Goal: Information Seeking & Learning: Learn about a topic

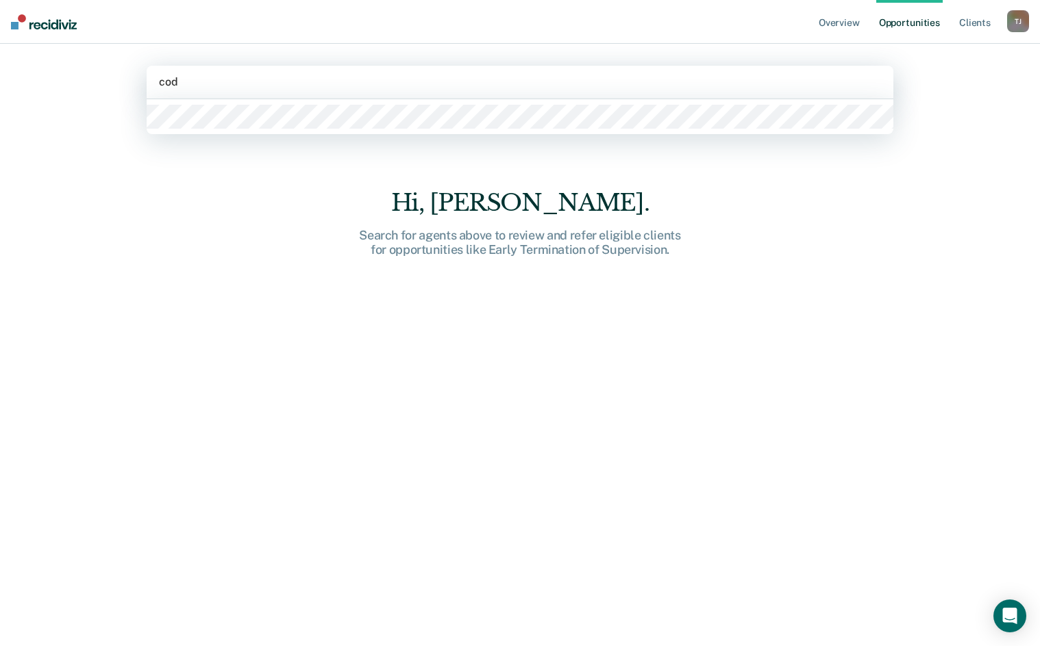
type input "[PERSON_NAME]"
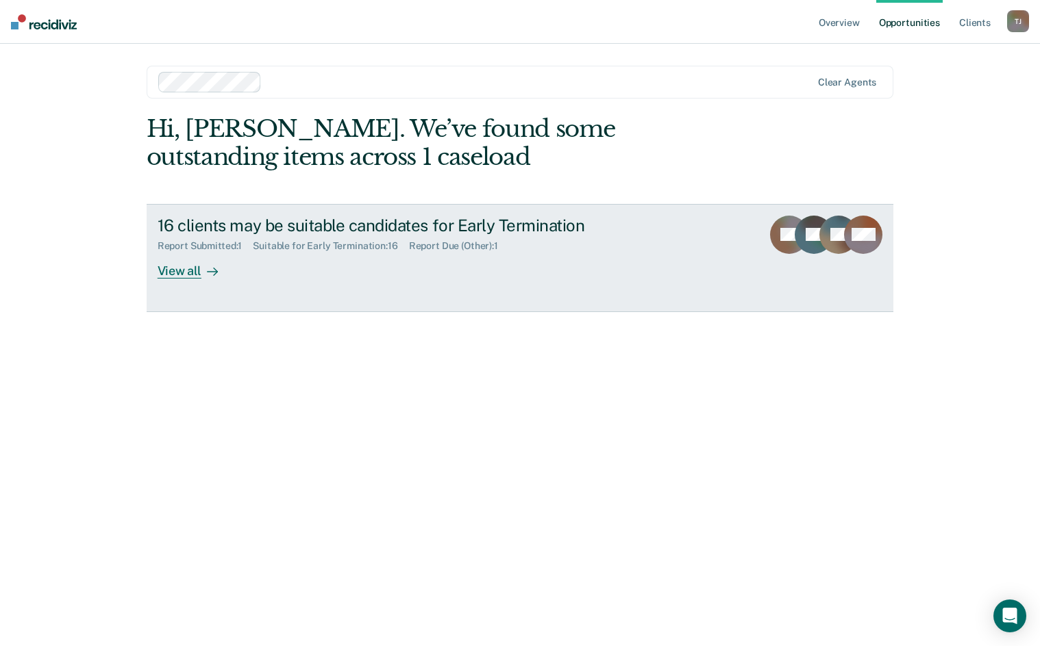
click at [188, 274] on div "View all" at bounding box center [196, 265] width 77 height 27
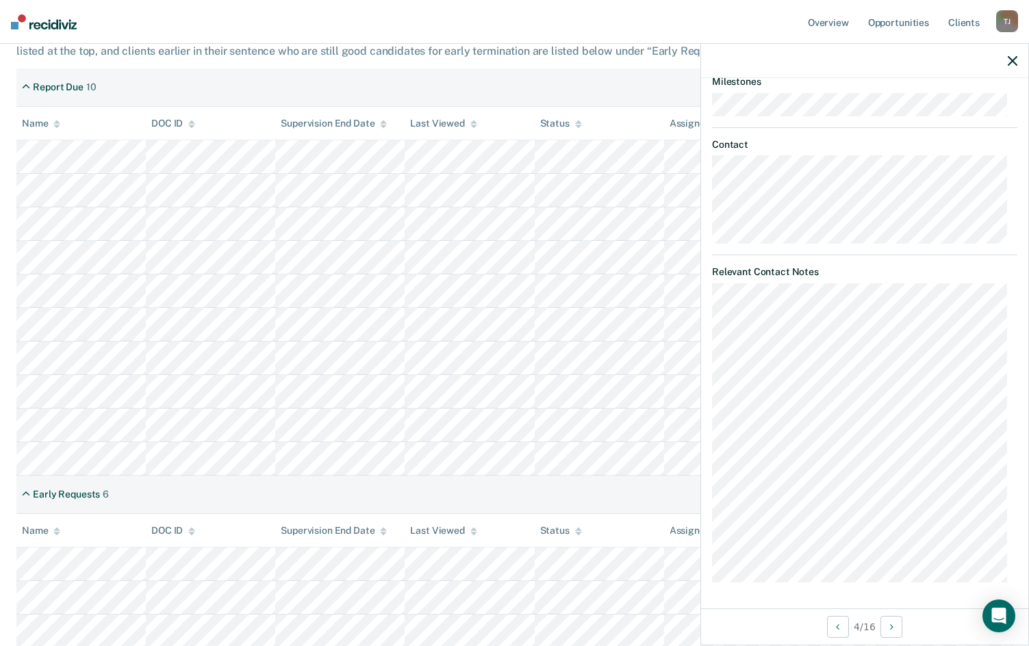
scroll to position [252, 0]
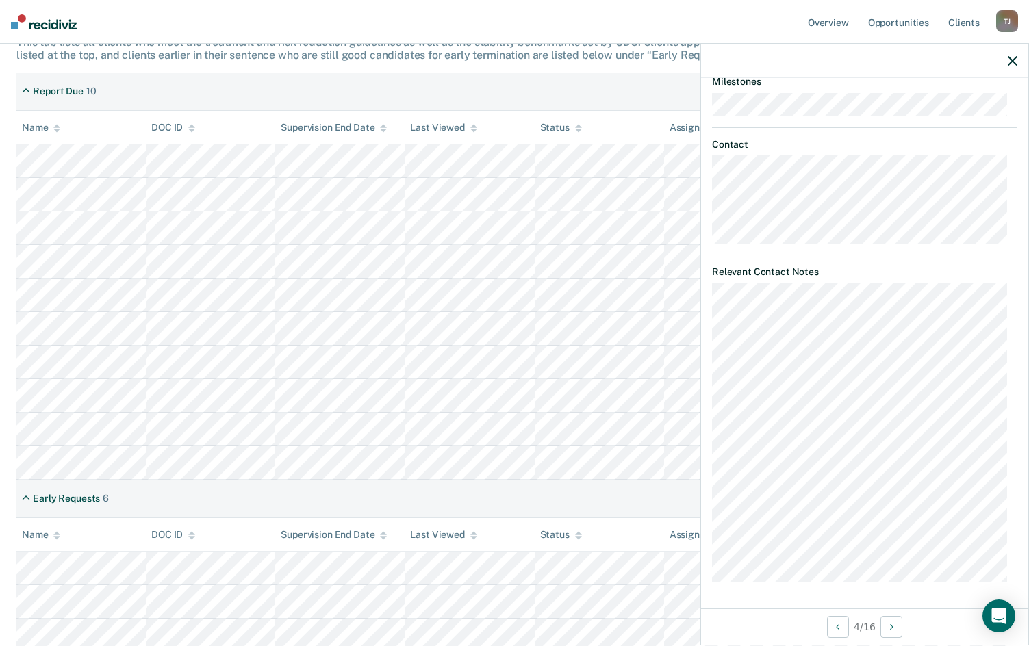
click at [1012, 60] on icon "button" at bounding box center [1013, 61] width 10 height 10
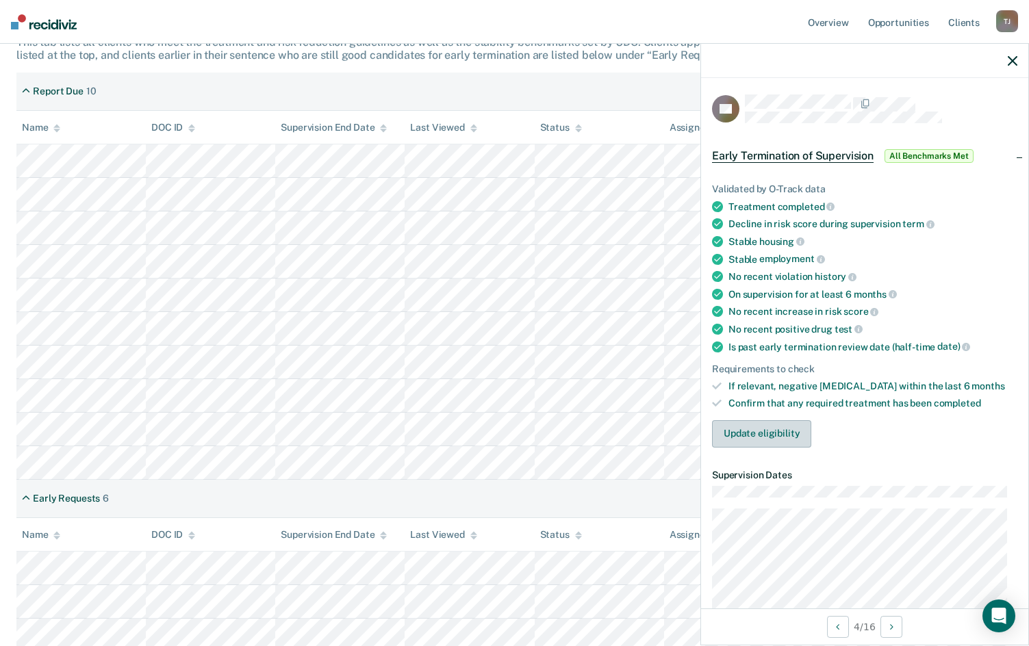
click at [762, 429] on button "Update eligibility" at bounding box center [761, 433] width 99 height 27
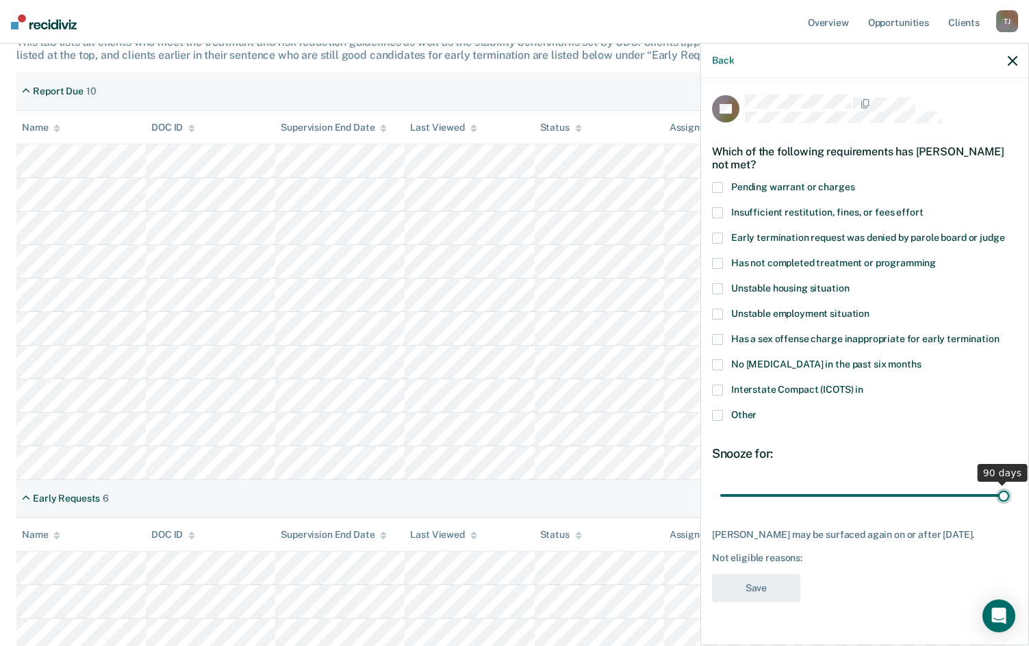
drag, startPoint x: 818, startPoint y: 500, endPoint x: 1033, endPoint y: 509, distance: 215.9
click at [1009, 507] on input "range" at bounding box center [864, 495] width 289 height 24
type input "6"
click at [741, 491] on input "range" at bounding box center [864, 495] width 289 height 24
click at [1010, 59] on icon "button" at bounding box center [1013, 61] width 10 height 10
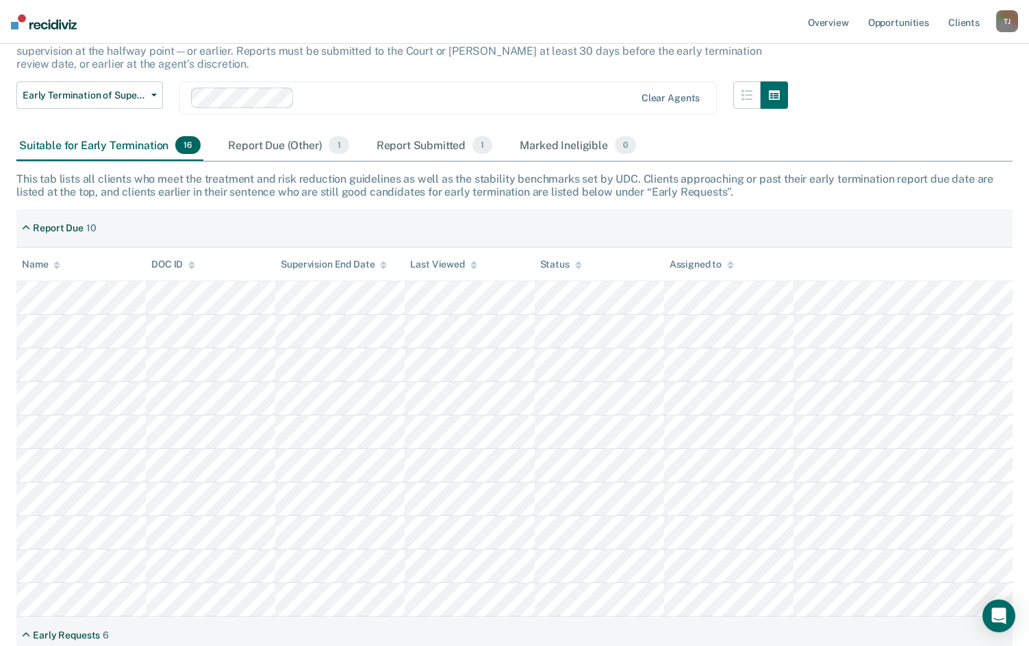
scroll to position [0, 0]
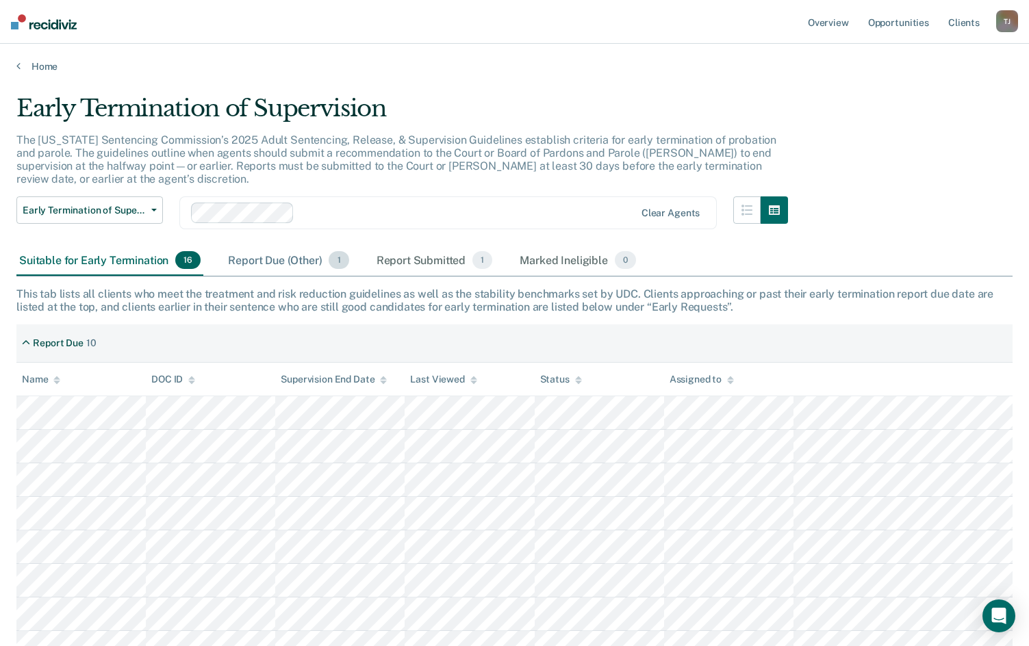
click at [286, 263] on div "Report Due (Other) 1" at bounding box center [288, 261] width 126 height 30
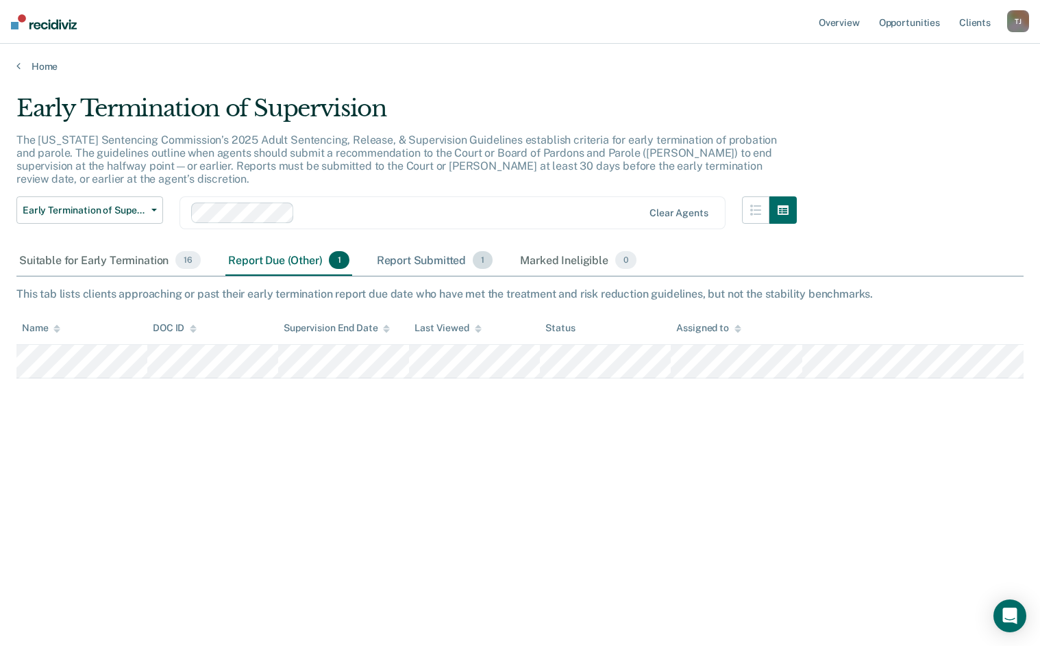
click at [429, 263] on div "Report Submitted 1" at bounding box center [435, 261] width 122 height 30
click at [251, 261] on div "Report Due (Other) 1" at bounding box center [288, 261] width 126 height 30
click at [414, 255] on div "Report Submitted 1" at bounding box center [435, 261] width 122 height 30
click at [286, 258] on div "Report Due (Other) 1" at bounding box center [288, 261] width 126 height 30
click at [120, 260] on div "Suitable for Early Termination 16" at bounding box center [109, 261] width 187 height 30
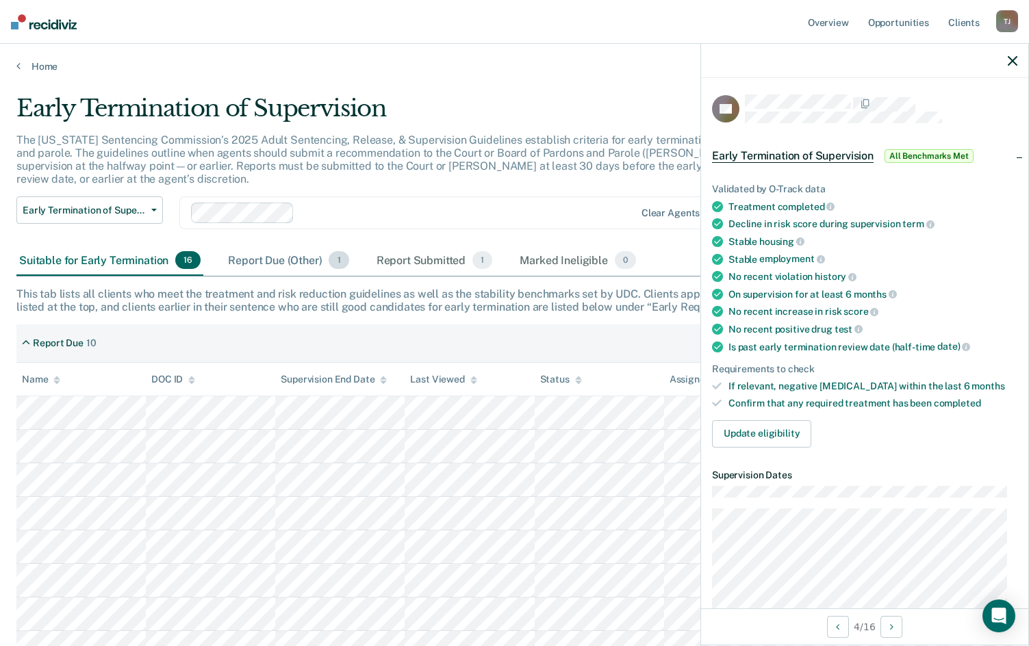
click at [272, 264] on div "Report Due (Other) 1" at bounding box center [288, 261] width 126 height 30
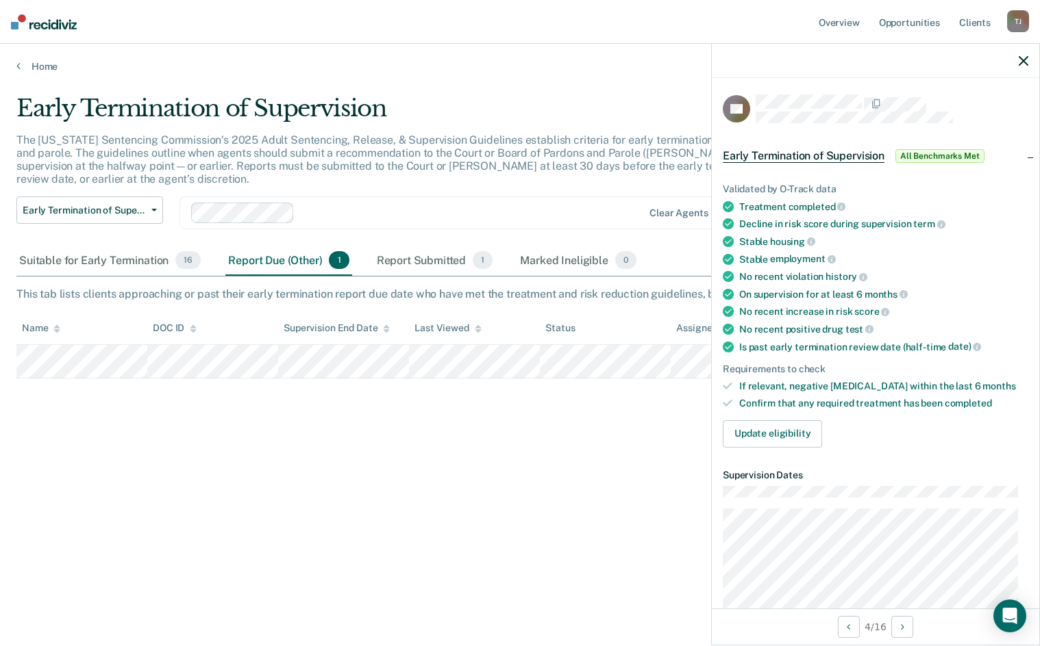
click at [1029, 58] on div at bounding box center [875, 61] width 327 height 34
click at [1017, 58] on div at bounding box center [875, 61] width 327 height 34
click at [1021, 60] on icon "button" at bounding box center [1023, 61] width 10 height 10
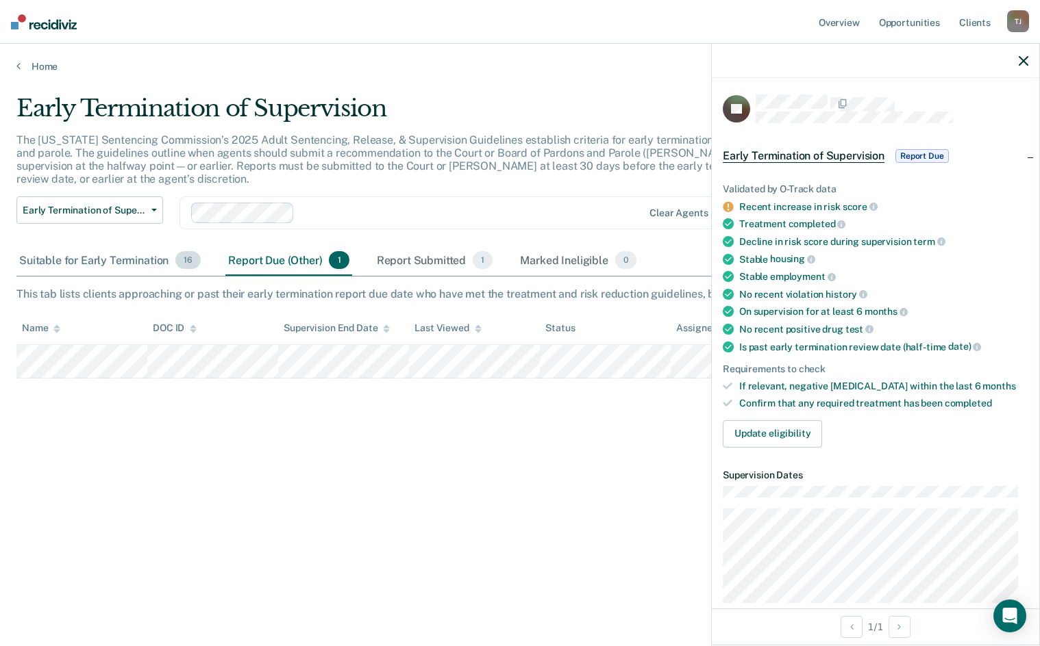
click at [122, 265] on div "Suitable for Early Termination 16" at bounding box center [109, 261] width 187 height 30
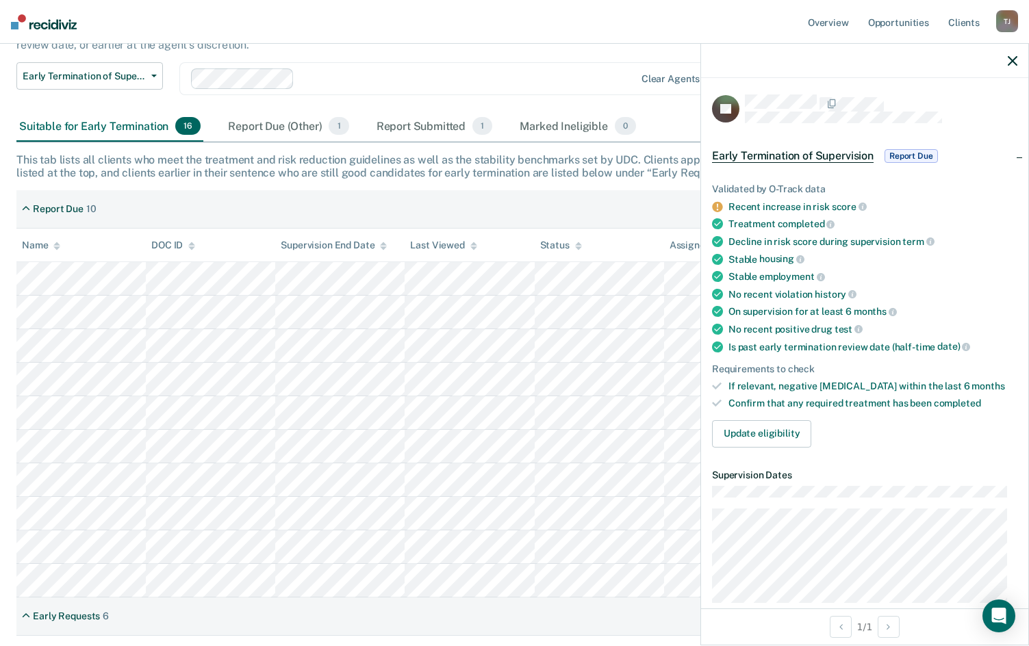
scroll to position [274, 0]
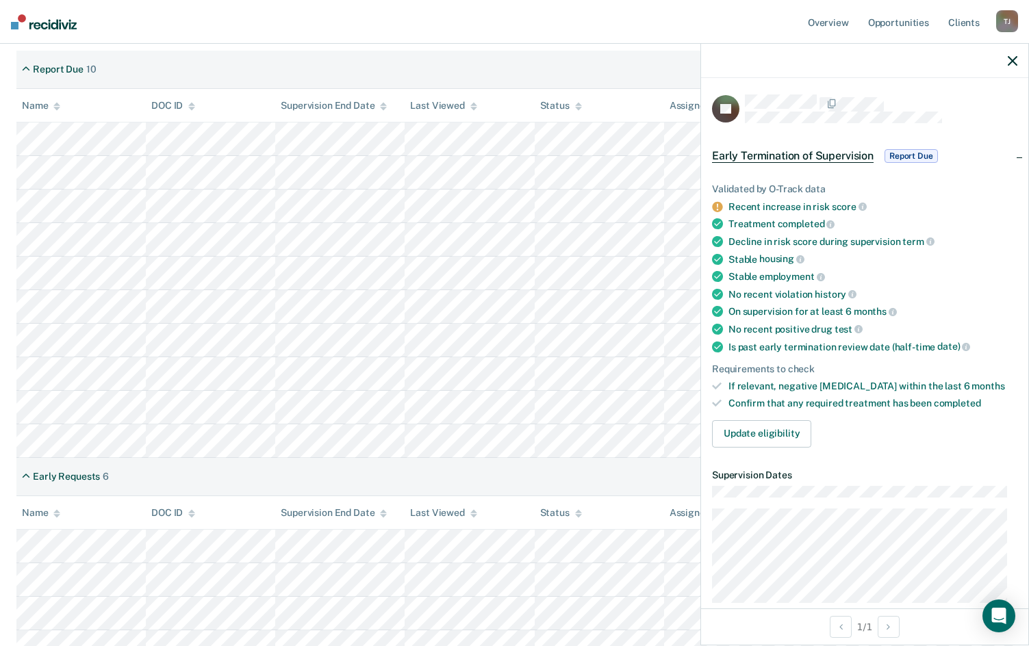
click at [1007, 54] on div at bounding box center [864, 61] width 327 height 34
click at [1010, 64] on icon "button" at bounding box center [1013, 61] width 10 height 10
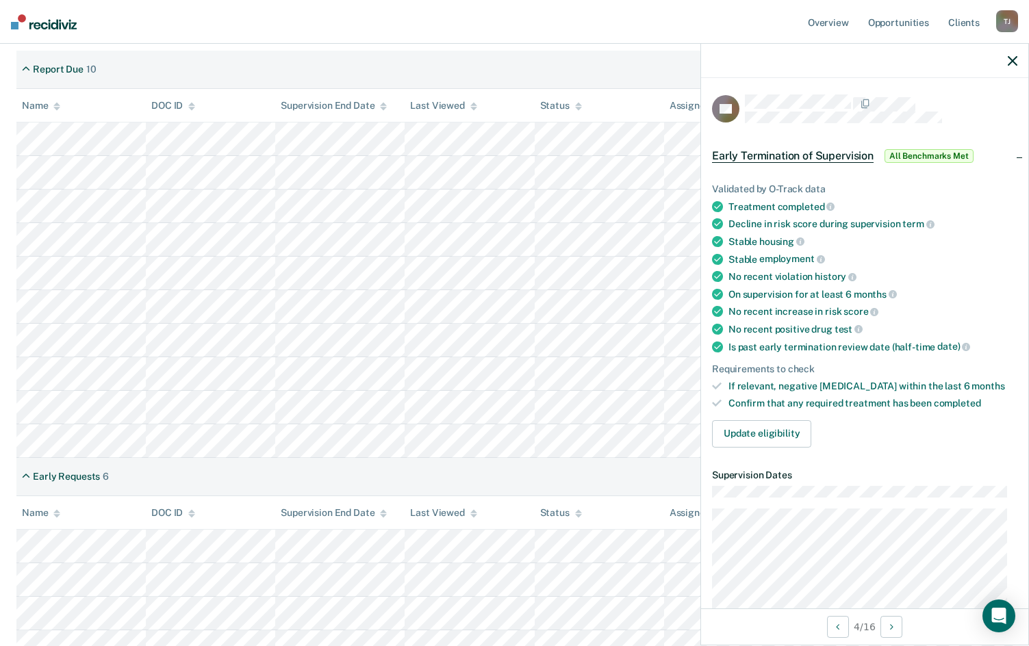
drag, startPoint x: 1012, startPoint y: 62, endPoint x: 952, endPoint y: 80, distance: 63.0
click at [1012, 62] on icon "button" at bounding box center [1013, 61] width 10 height 10
click at [957, 154] on span "All Benchmarks Met" at bounding box center [929, 156] width 89 height 14
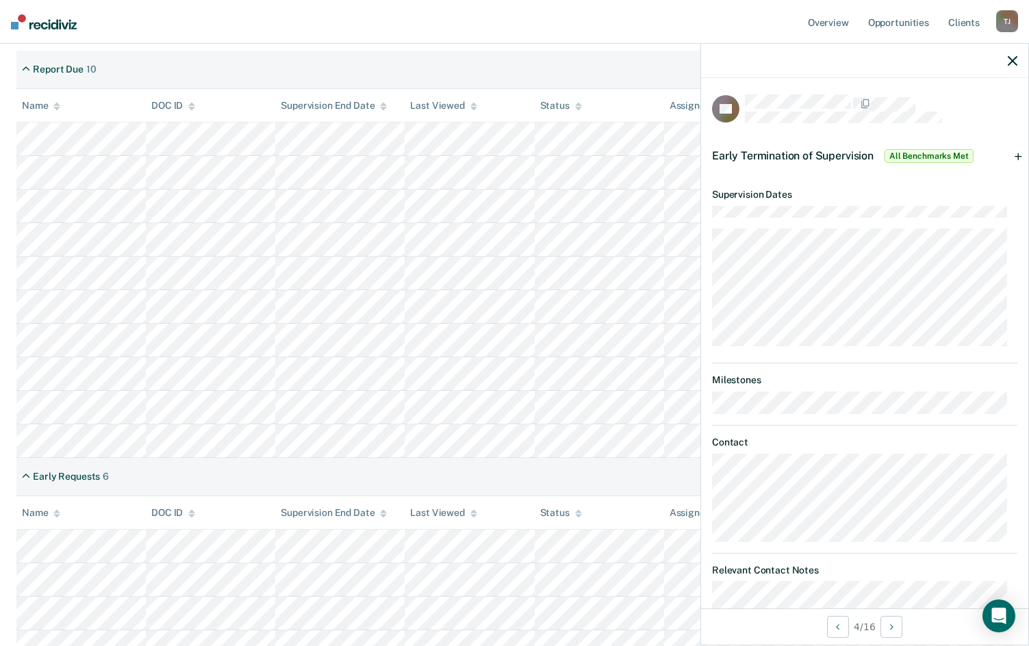
click at [957, 154] on span "All Benchmarks Met" at bounding box center [929, 156] width 89 height 14
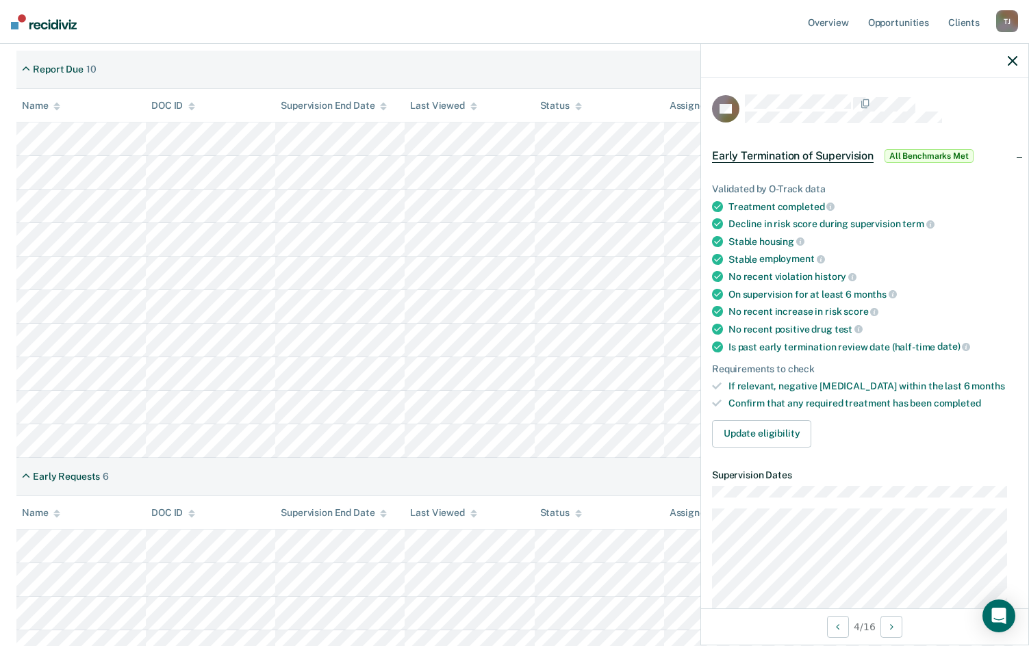
click at [1008, 155] on div "Early Termination of Supervision All Benchmarks Met" at bounding box center [864, 156] width 327 height 44
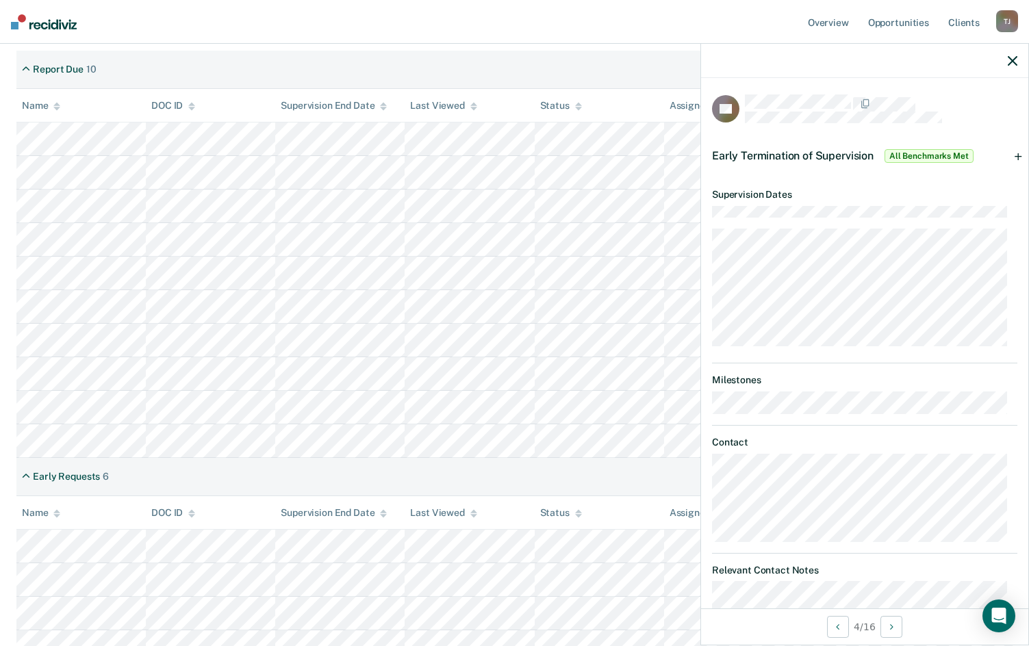
click at [1007, 155] on div "Early Termination of Supervision All Benchmarks Met" at bounding box center [864, 156] width 327 height 44
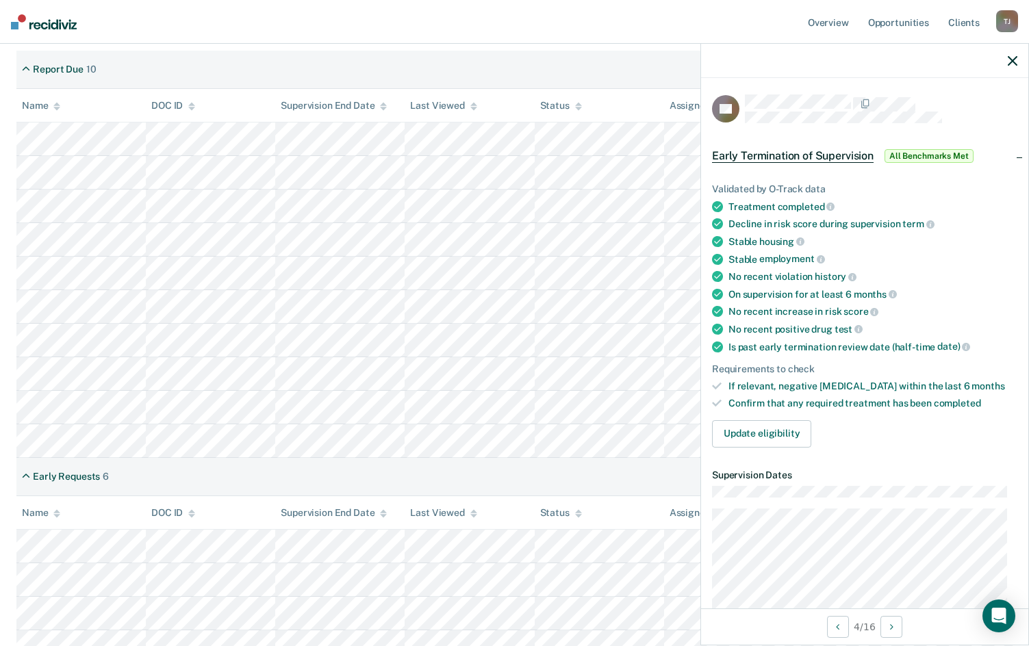
click at [830, 154] on span "Early Termination of Supervision" at bounding box center [793, 156] width 162 height 14
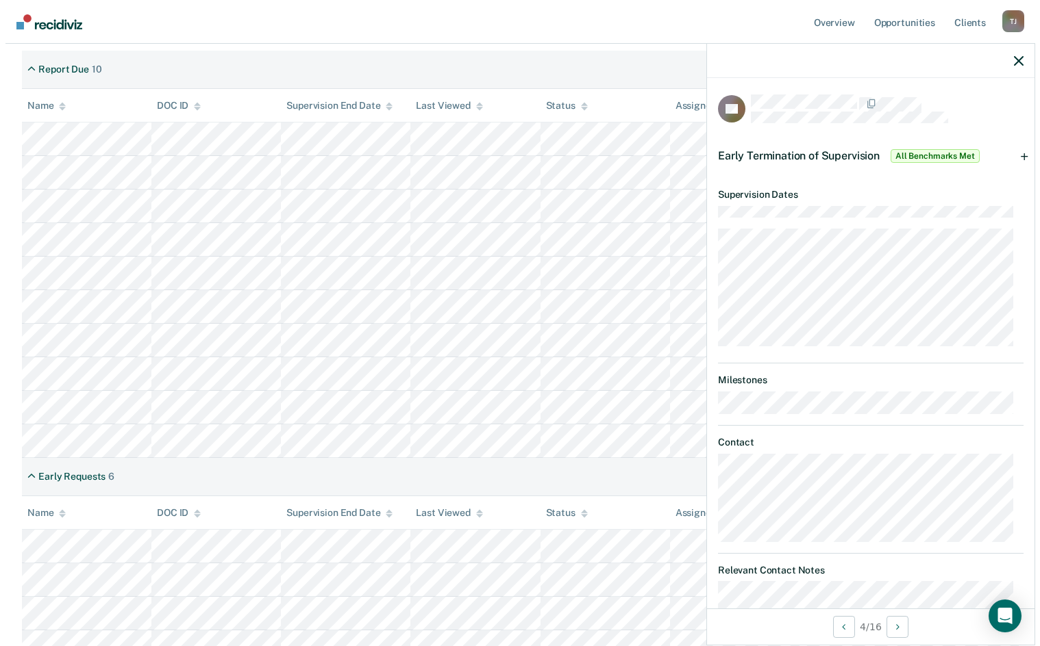
scroll to position [0, 0]
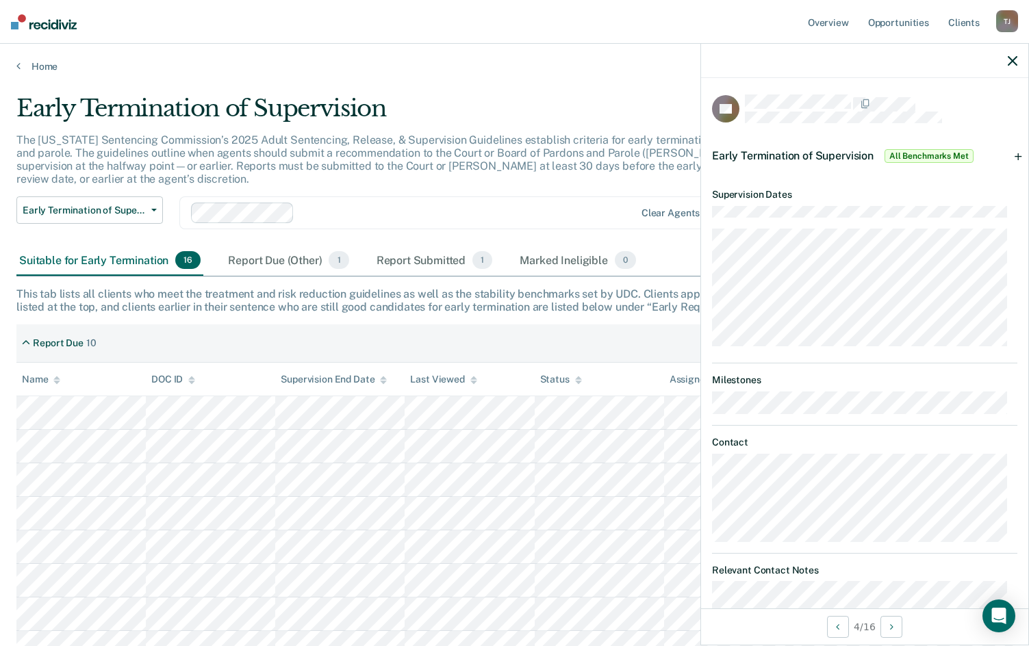
click at [1011, 154] on div "Early Termination of Supervision All Benchmarks Met" at bounding box center [864, 156] width 327 height 44
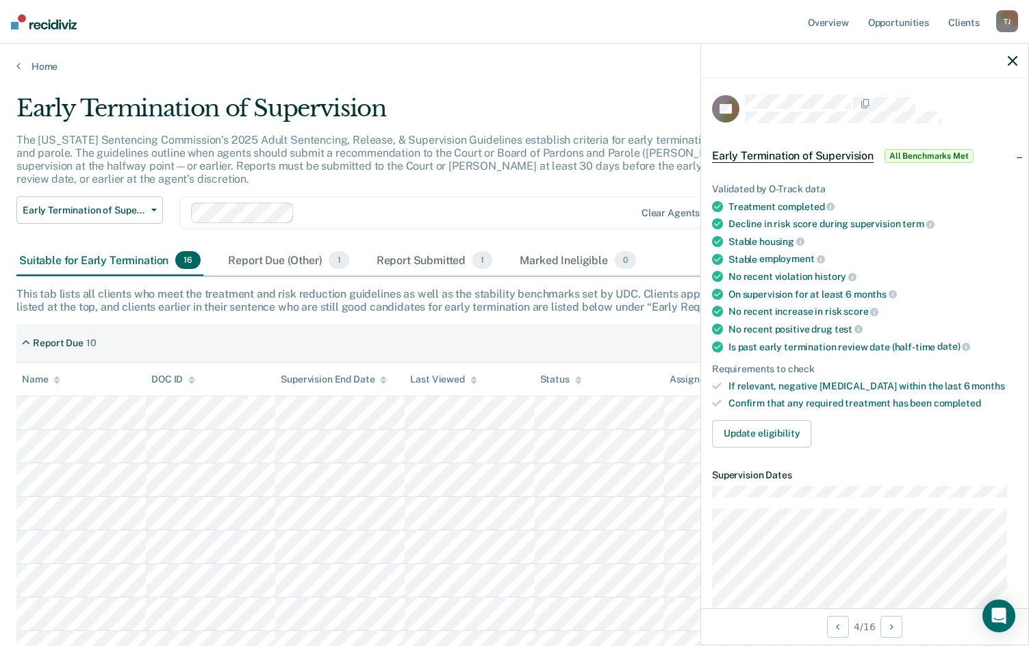
click at [1009, 154] on div "Early Termination of Supervision All Benchmarks Met" at bounding box center [864, 156] width 327 height 44
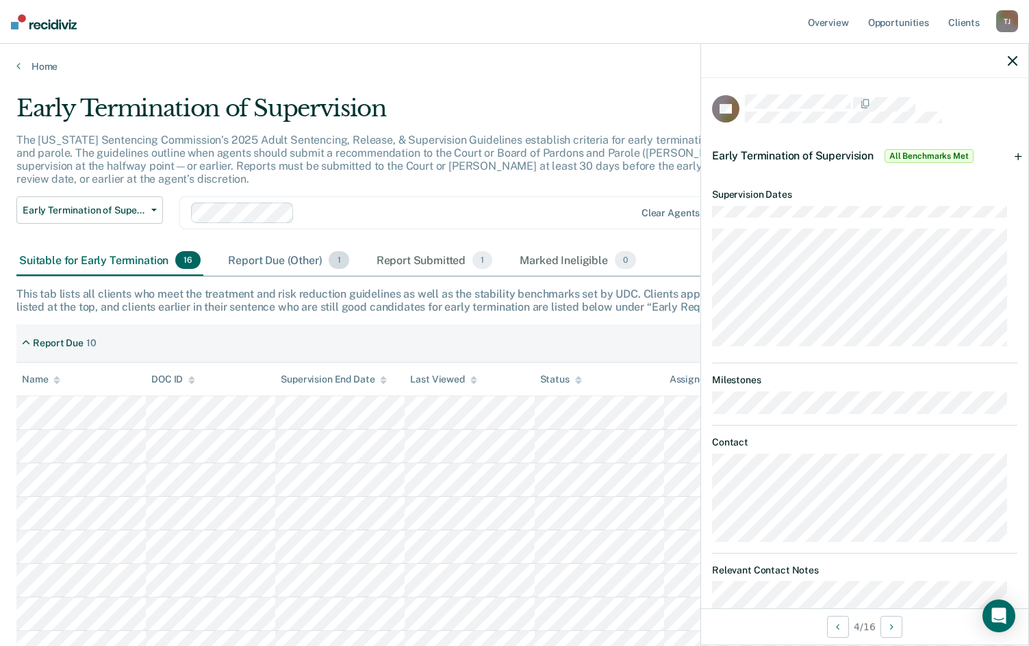
click at [266, 264] on div "Report Due (Other) 1" at bounding box center [288, 261] width 126 height 30
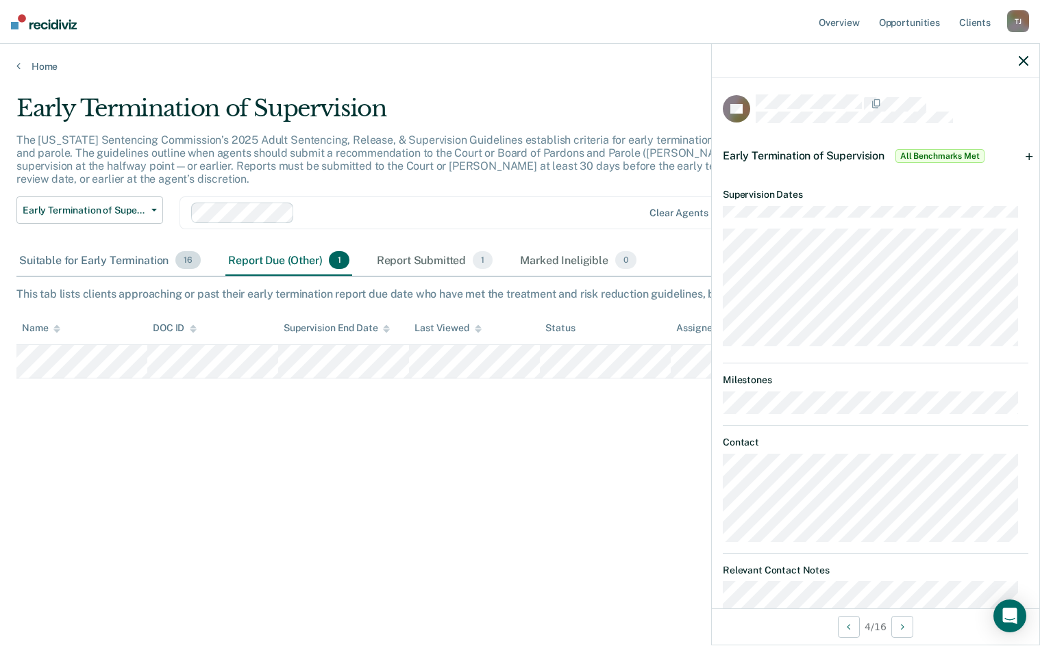
click at [96, 256] on div "Suitable for Early Termination 16" at bounding box center [109, 261] width 187 height 30
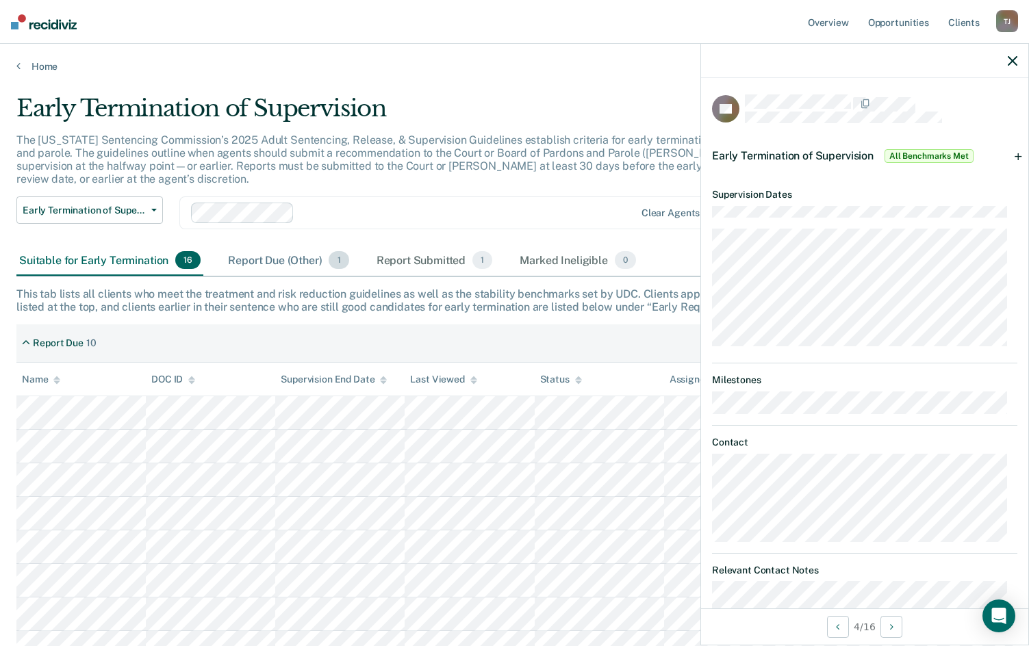
click at [261, 263] on div "Report Due (Other) 1" at bounding box center [288, 261] width 126 height 30
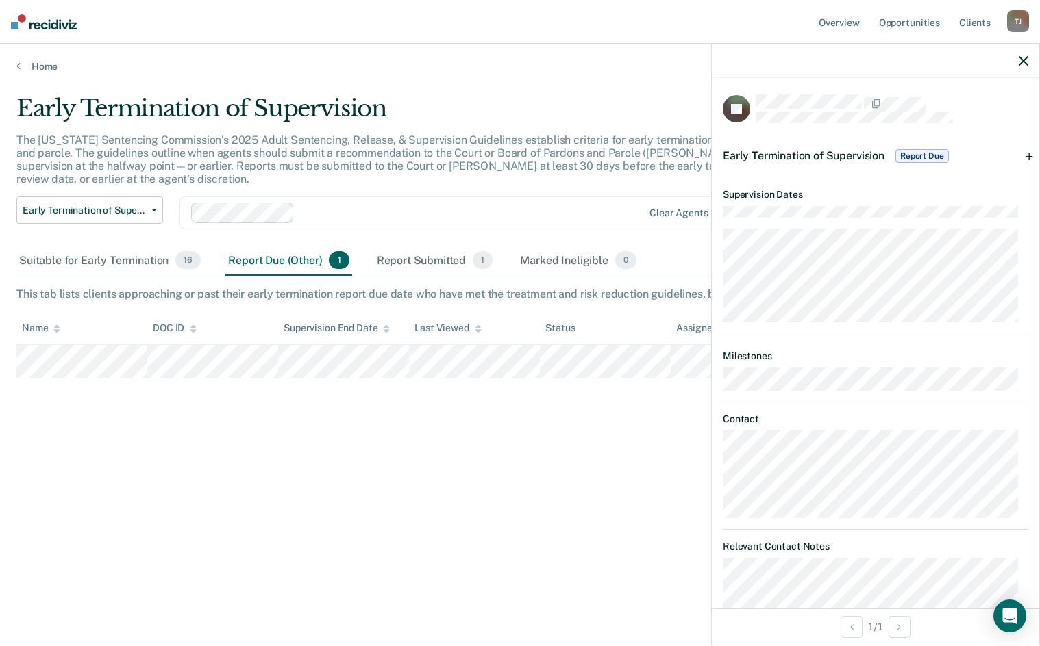
click at [1018, 159] on div "Early Termination of Supervision Report Due" at bounding box center [875, 156] width 327 height 44
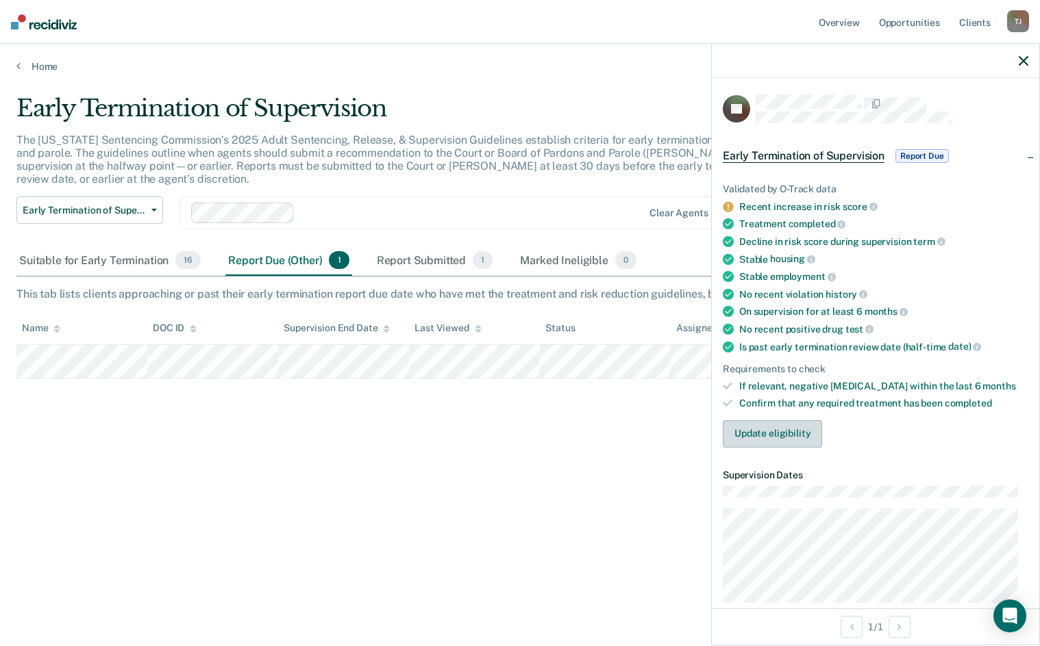
click at [753, 436] on button "Update eligibility" at bounding box center [771, 433] width 99 height 27
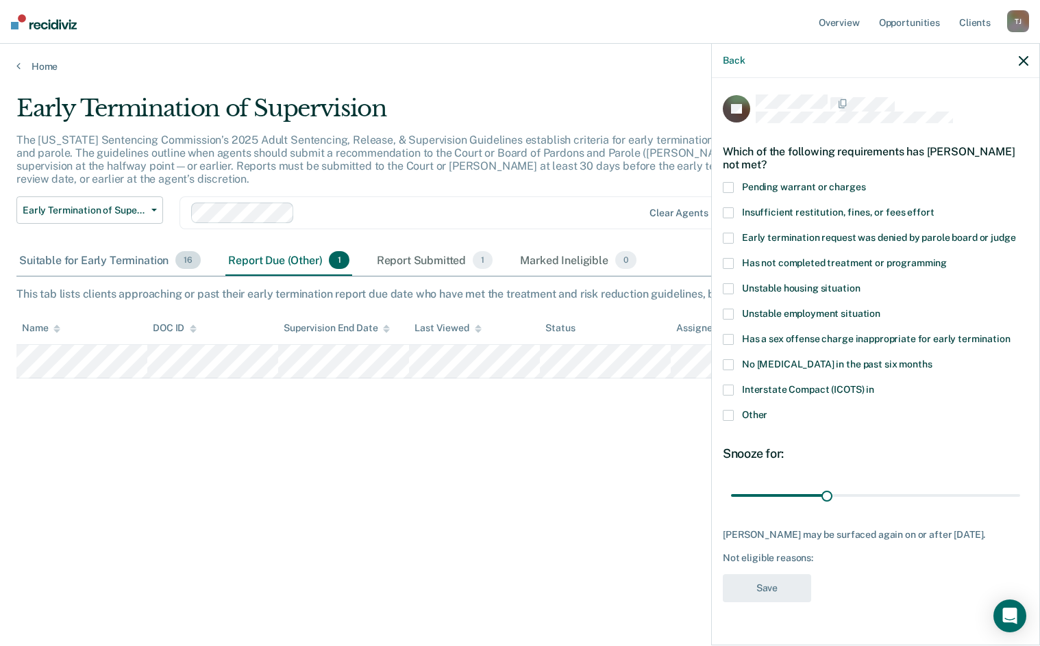
click at [109, 261] on div "Suitable for Early Termination 16" at bounding box center [109, 261] width 187 height 30
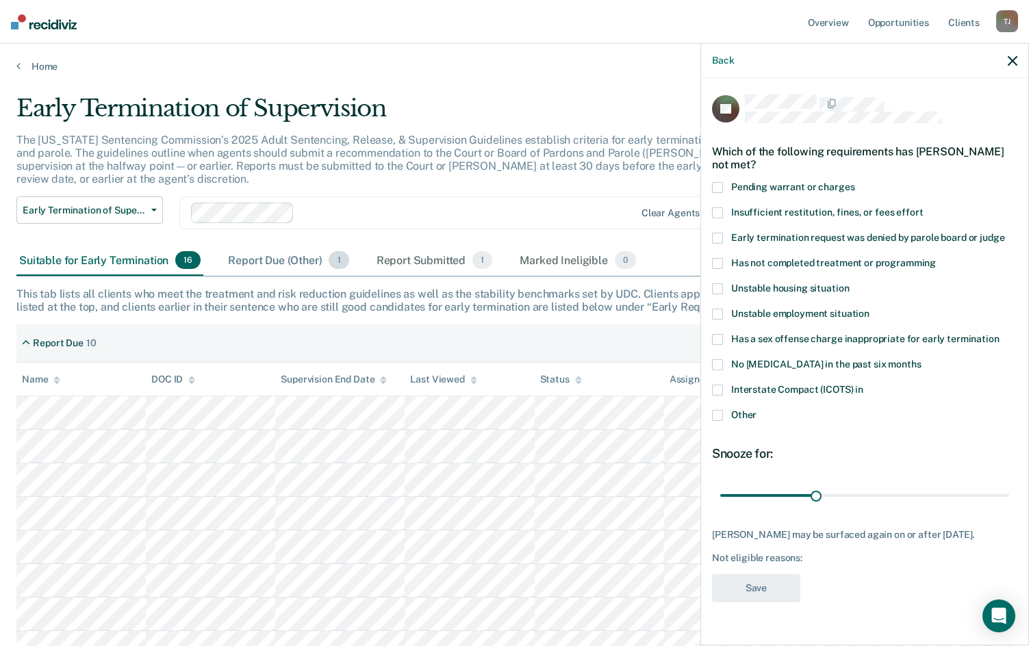
click at [284, 271] on div "Report Due (Other) 1" at bounding box center [288, 261] width 126 height 30
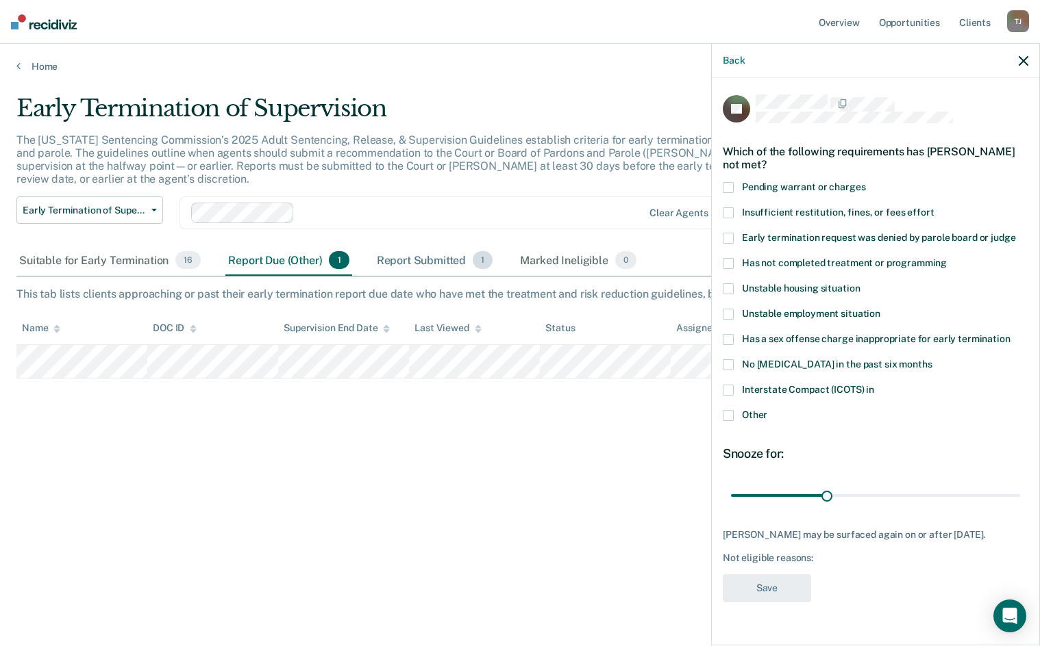
click at [401, 265] on div "Report Submitted 1" at bounding box center [435, 261] width 122 height 30
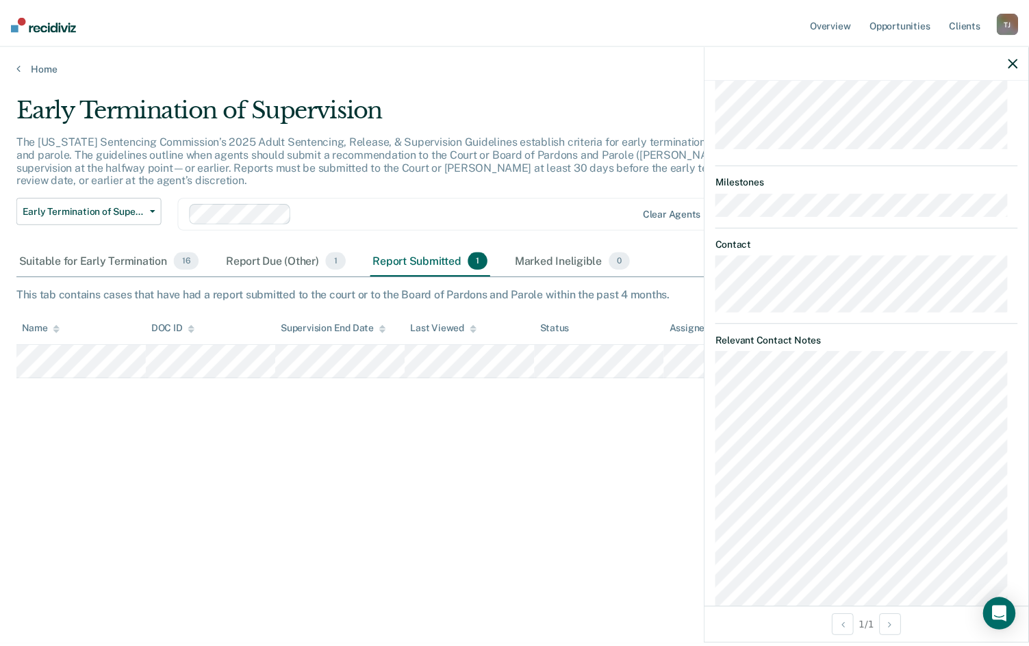
scroll to position [644, 0]
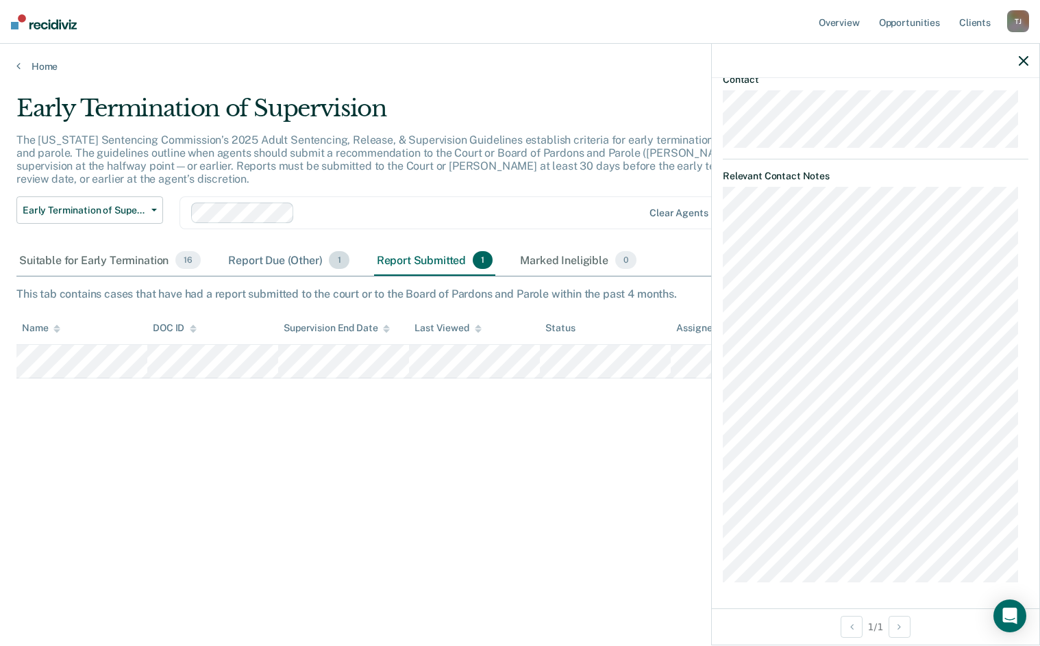
click at [260, 260] on div "Report Due (Other) 1" at bounding box center [288, 261] width 126 height 30
click at [103, 263] on div "Suitable for Early Termination 16" at bounding box center [109, 261] width 187 height 30
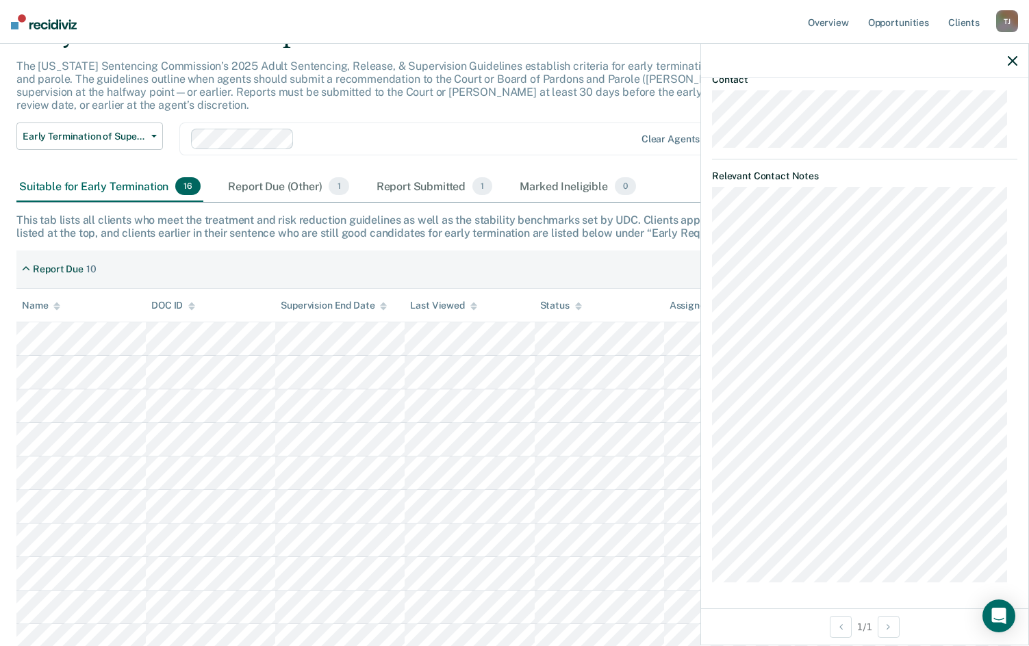
scroll to position [0, 0]
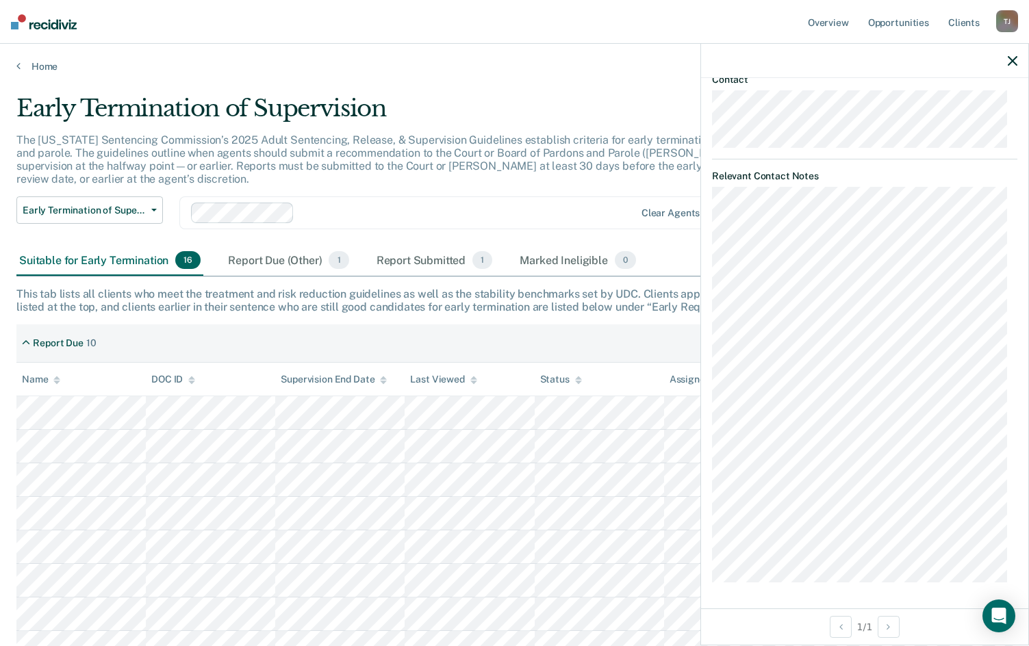
click at [1007, 58] on div at bounding box center [864, 61] width 327 height 34
click at [1014, 59] on icon "button" at bounding box center [1013, 61] width 10 height 10
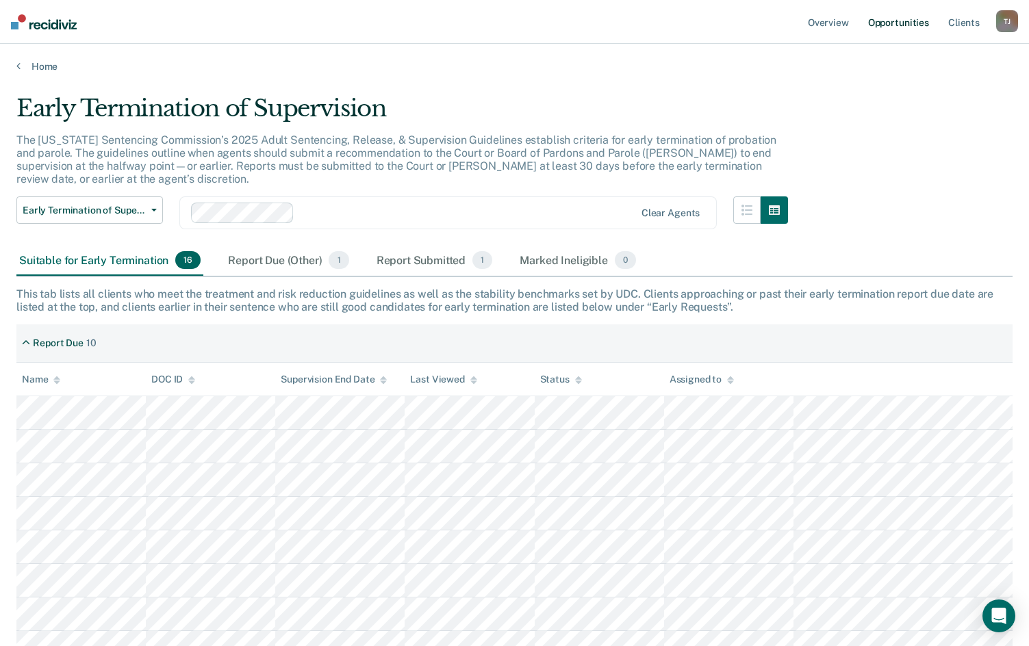
click at [890, 23] on link "Opportunities" at bounding box center [899, 22] width 66 height 44
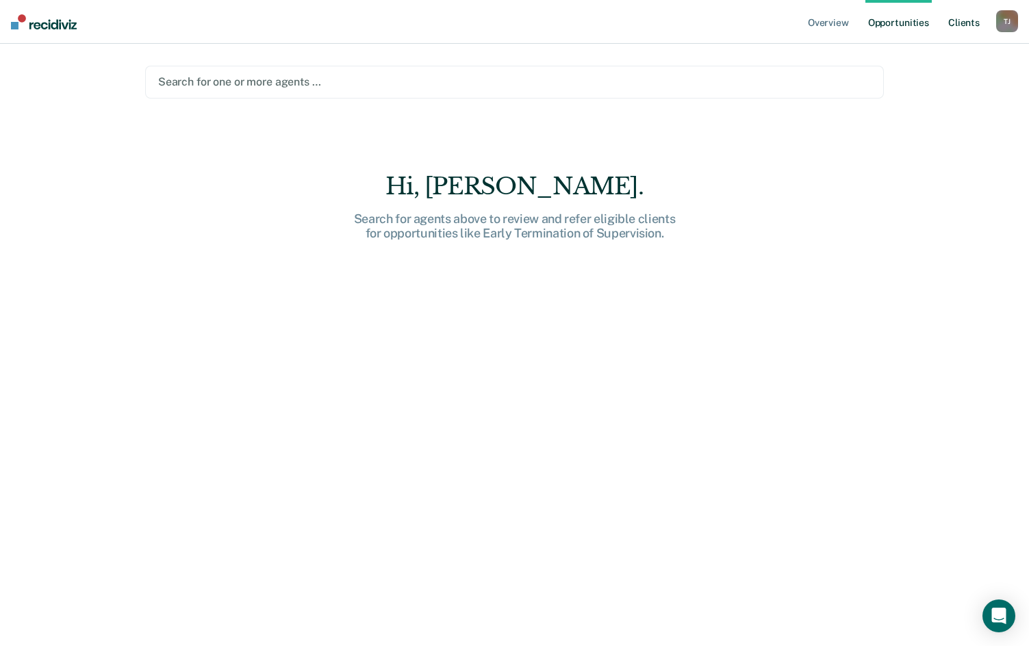
click at [968, 25] on link "Client s" at bounding box center [964, 22] width 37 height 44
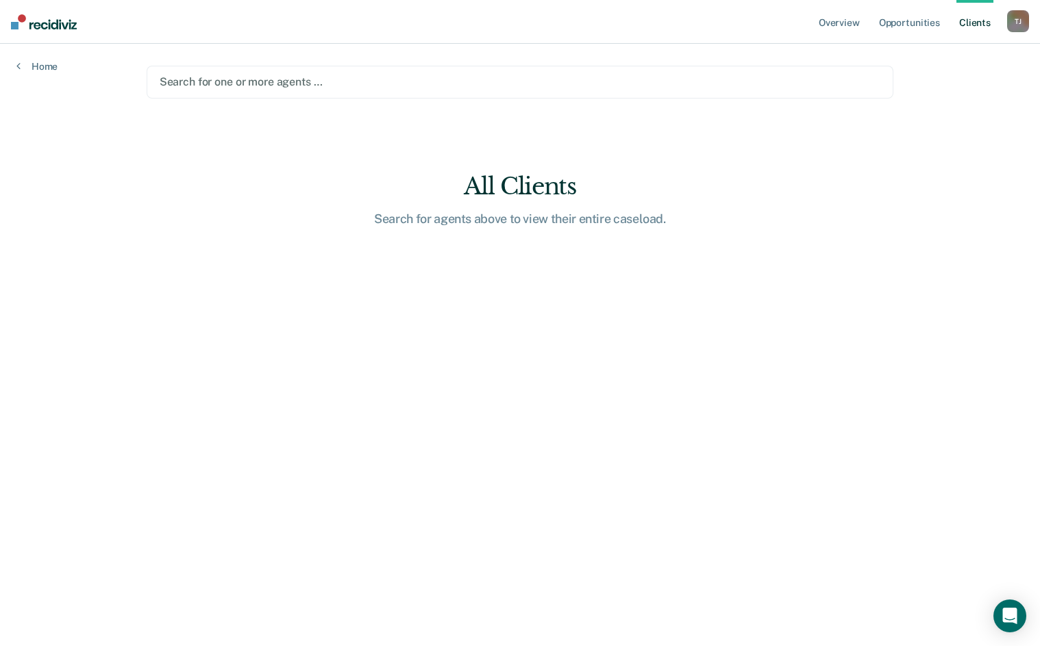
click at [15, 22] on img at bounding box center [44, 21] width 66 height 15
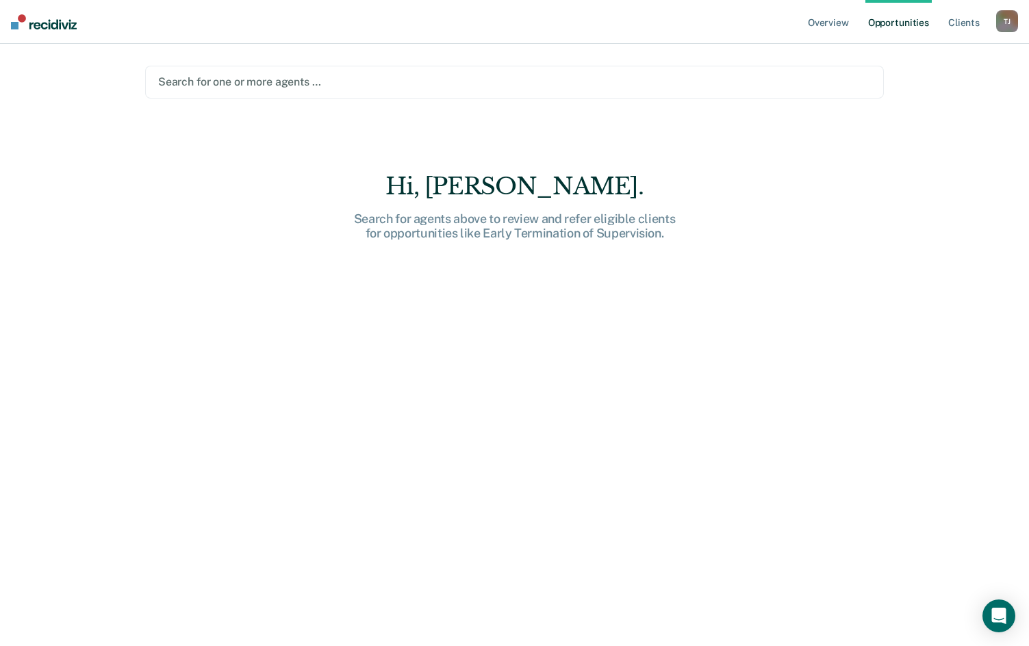
click at [53, 34] on nav "Overview Opportunities Client s [PERSON_NAME] [PERSON_NAME] Profile How it work…" at bounding box center [514, 22] width 1029 height 44
click at [826, 23] on link "Overview" at bounding box center [828, 22] width 47 height 44
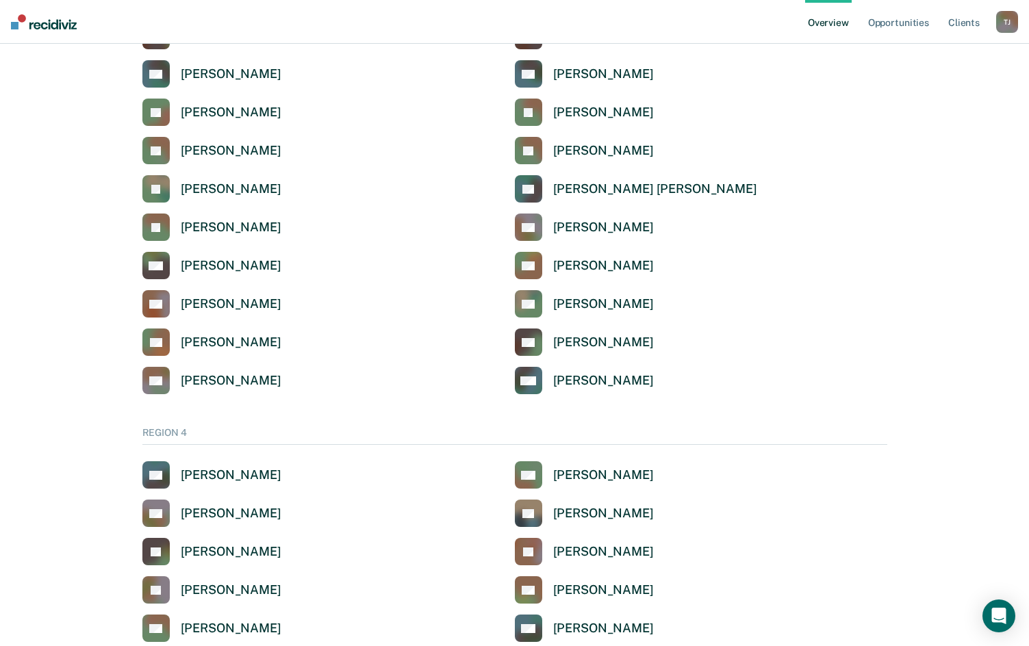
scroll to position [822, 0]
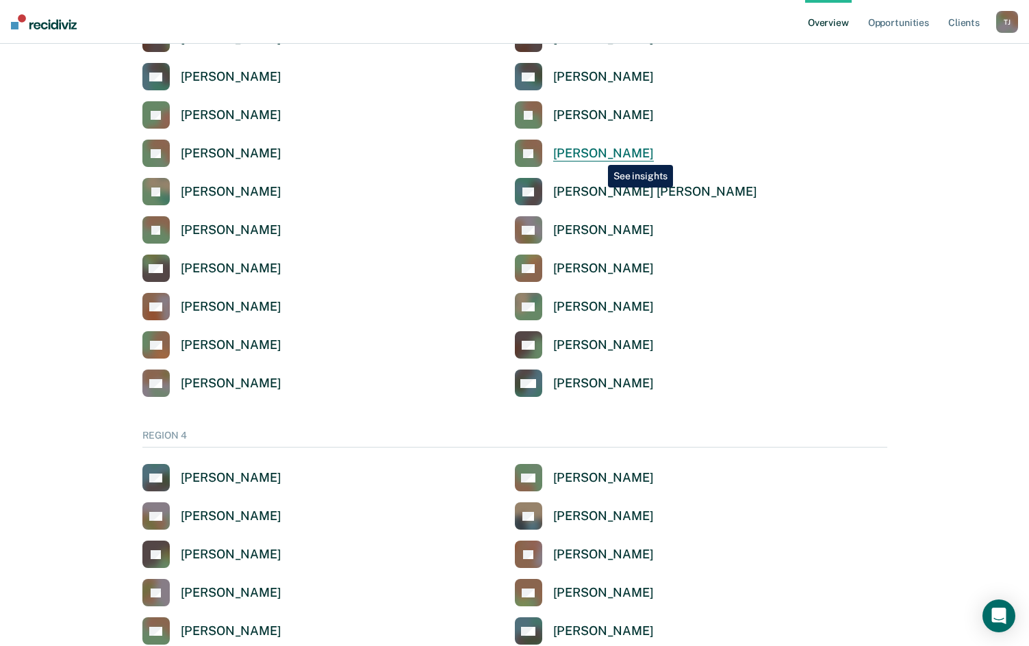
click at [598, 155] on div "[PERSON_NAME]" at bounding box center [603, 154] width 101 height 16
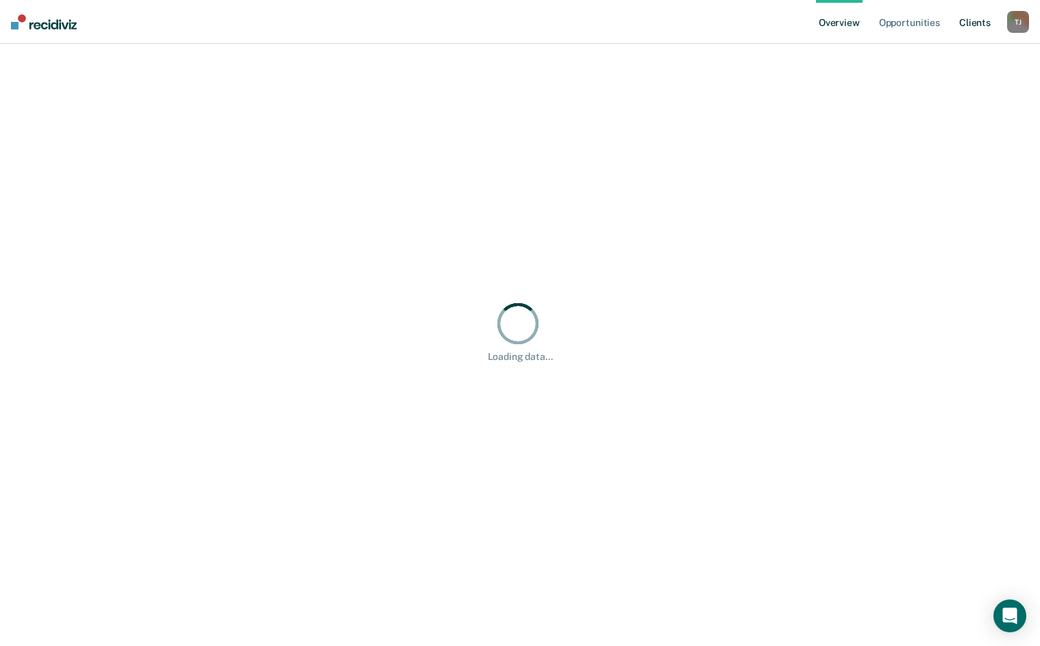
click at [976, 31] on link "Client s" at bounding box center [974, 22] width 37 height 44
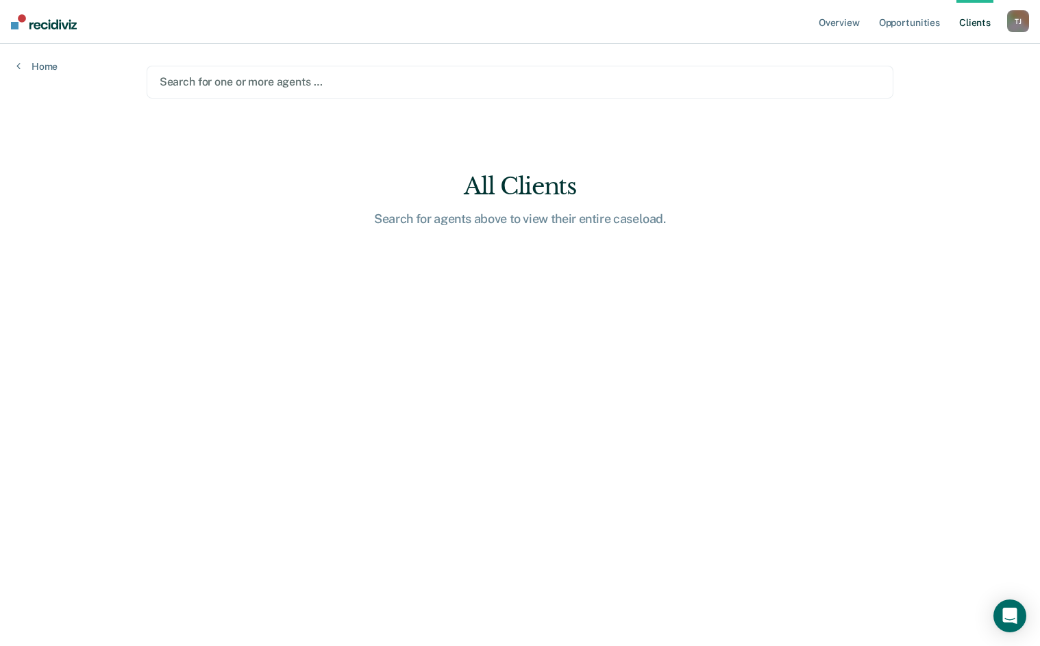
click at [977, 19] on link "Client s" at bounding box center [974, 22] width 37 height 44
click at [916, 19] on link "Opportunities" at bounding box center [909, 22] width 66 height 44
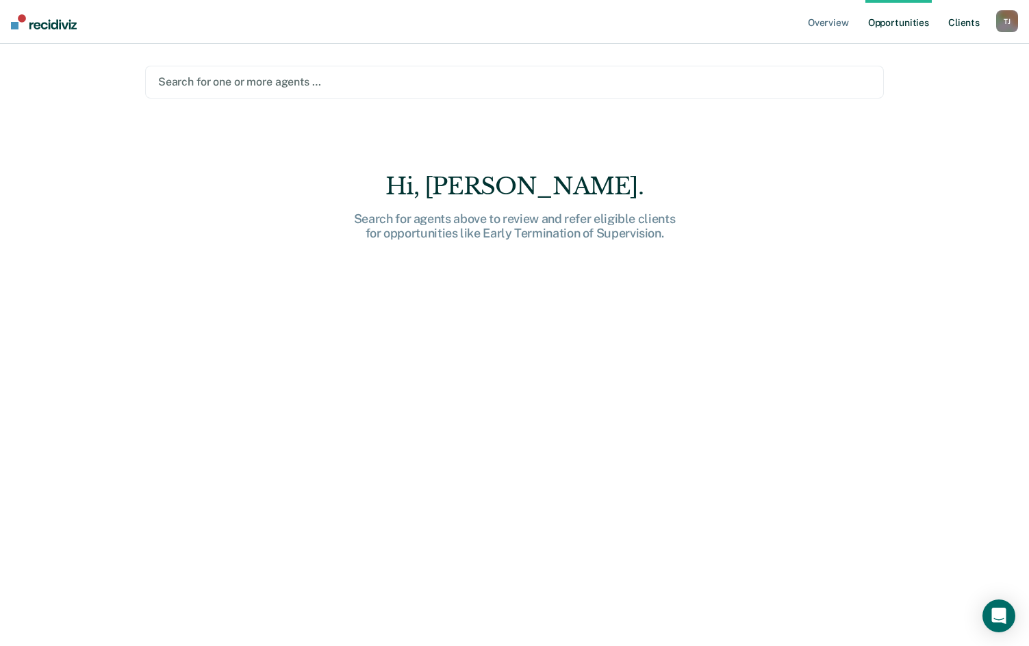
click at [965, 20] on link "Client s" at bounding box center [964, 22] width 37 height 44
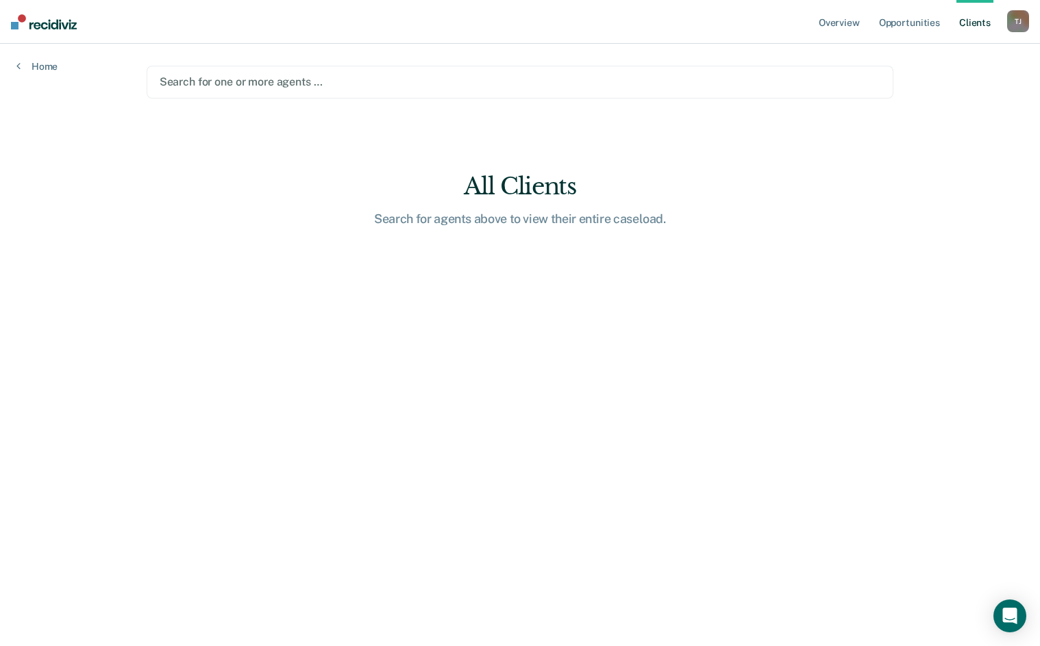
click at [1023, 27] on div "T J" at bounding box center [1018, 21] width 22 height 22
click at [922, 53] on link "Profile" at bounding box center [962, 56] width 110 height 12
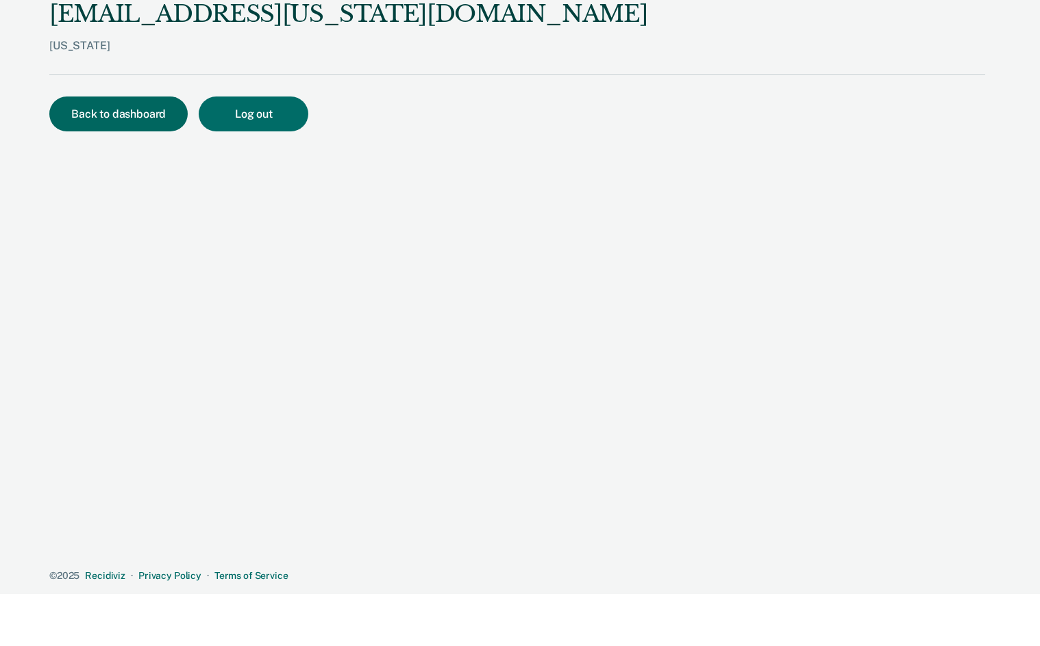
click at [145, 112] on button "Back to dashboard" at bounding box center [118, 114] width 138 height 35
